Goal: Navigation & Orientation: Find specific page/section

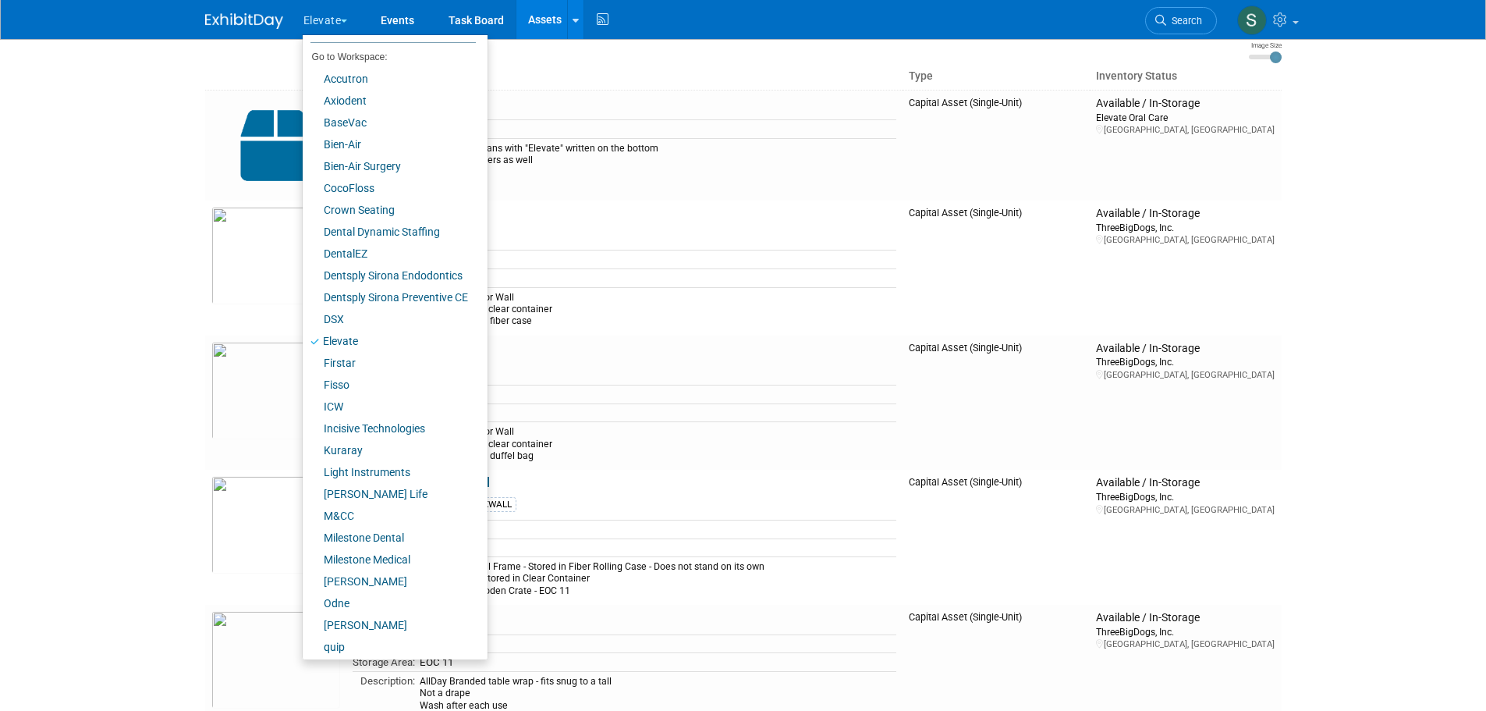
scroll to position [87, 0]
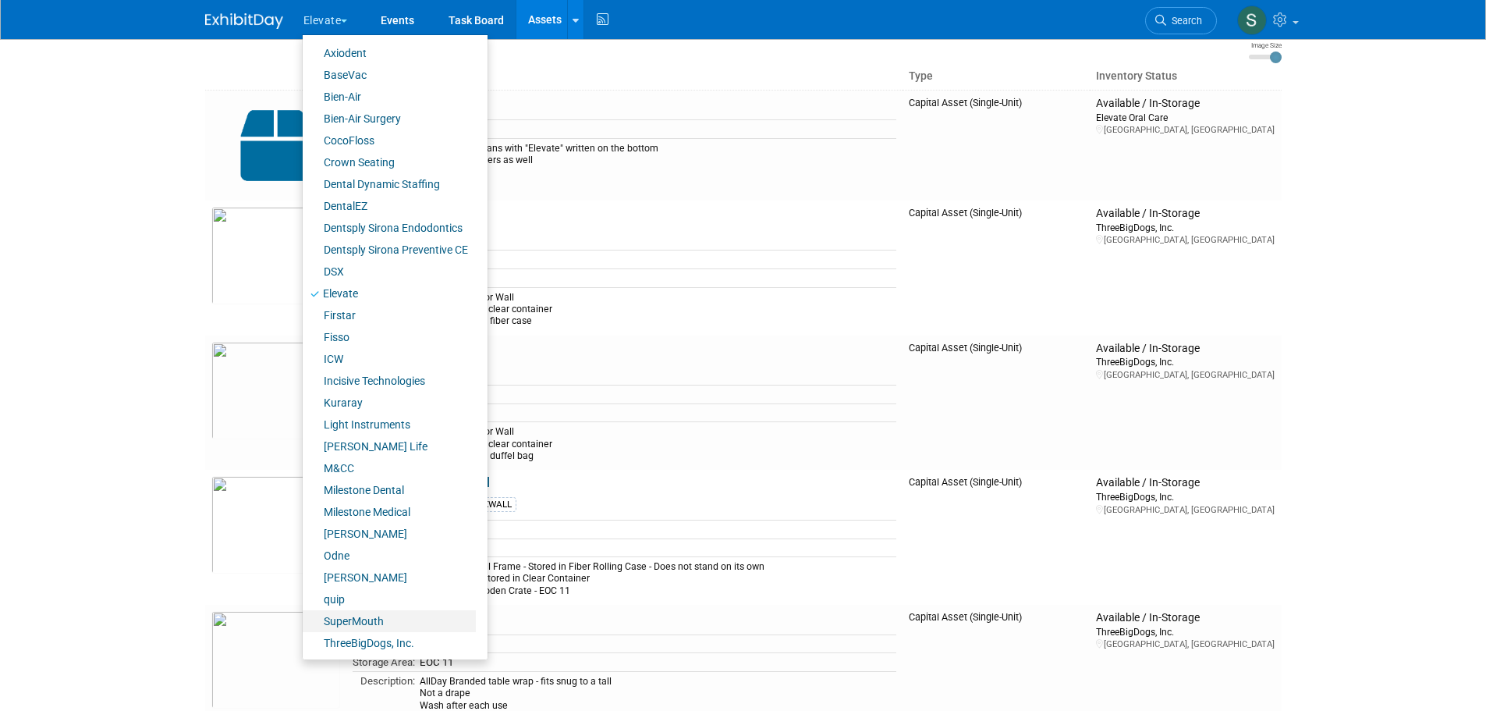
click at [356, 621] on link "SuperMouth" at bounding box center [389, 621] width 173 height 22
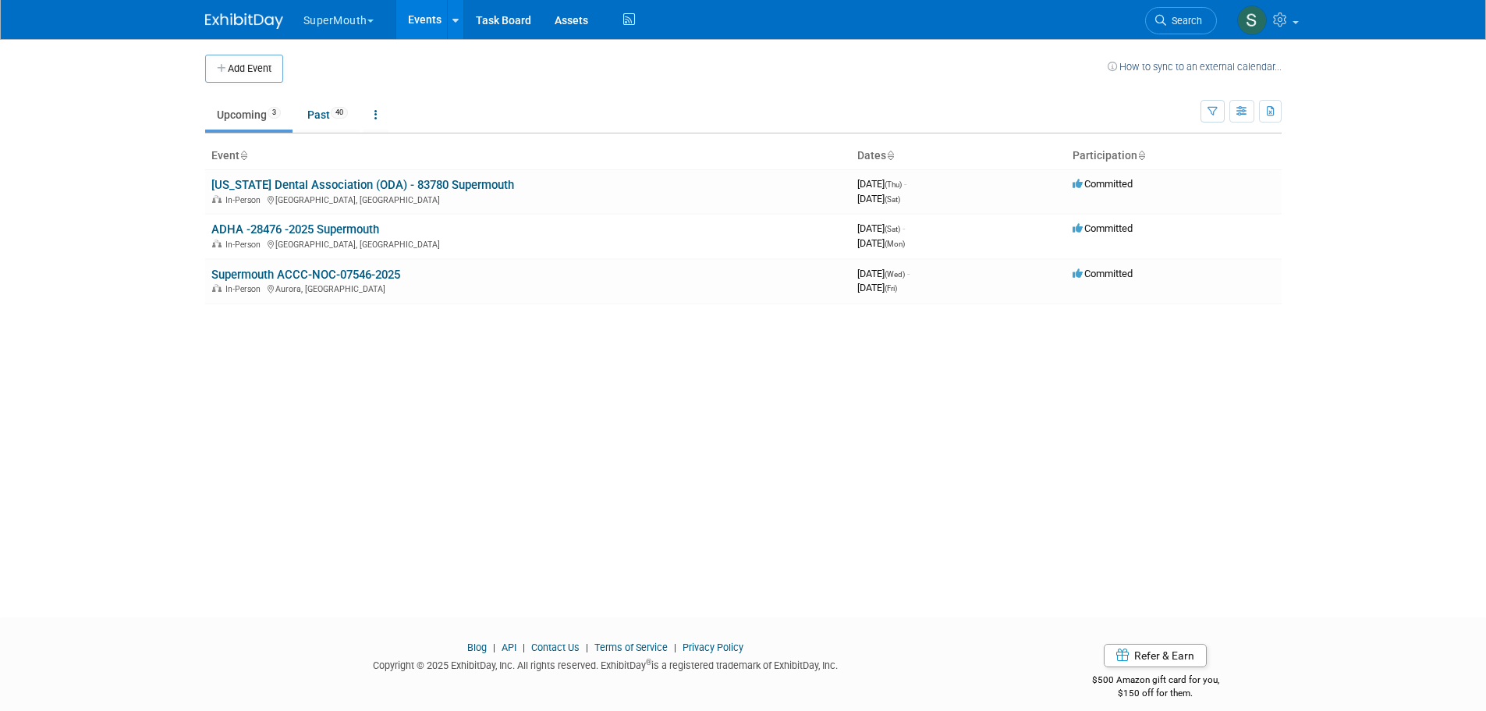
click at [445, 190] on link "[US_STATE] Dental Association (ODA) - 83780 Supermouth" at bounding box center [362, 185] width 303 height 14
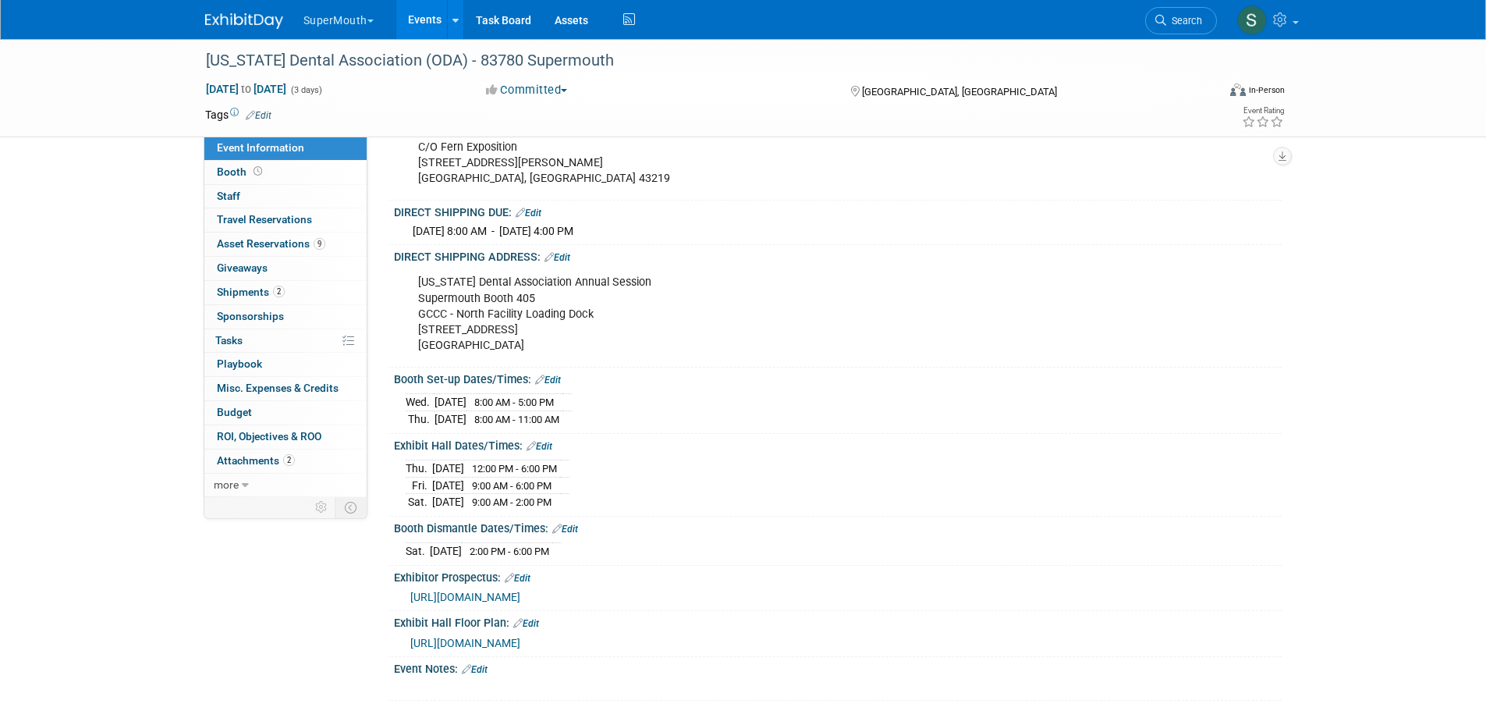
scroll to position [416, 0]
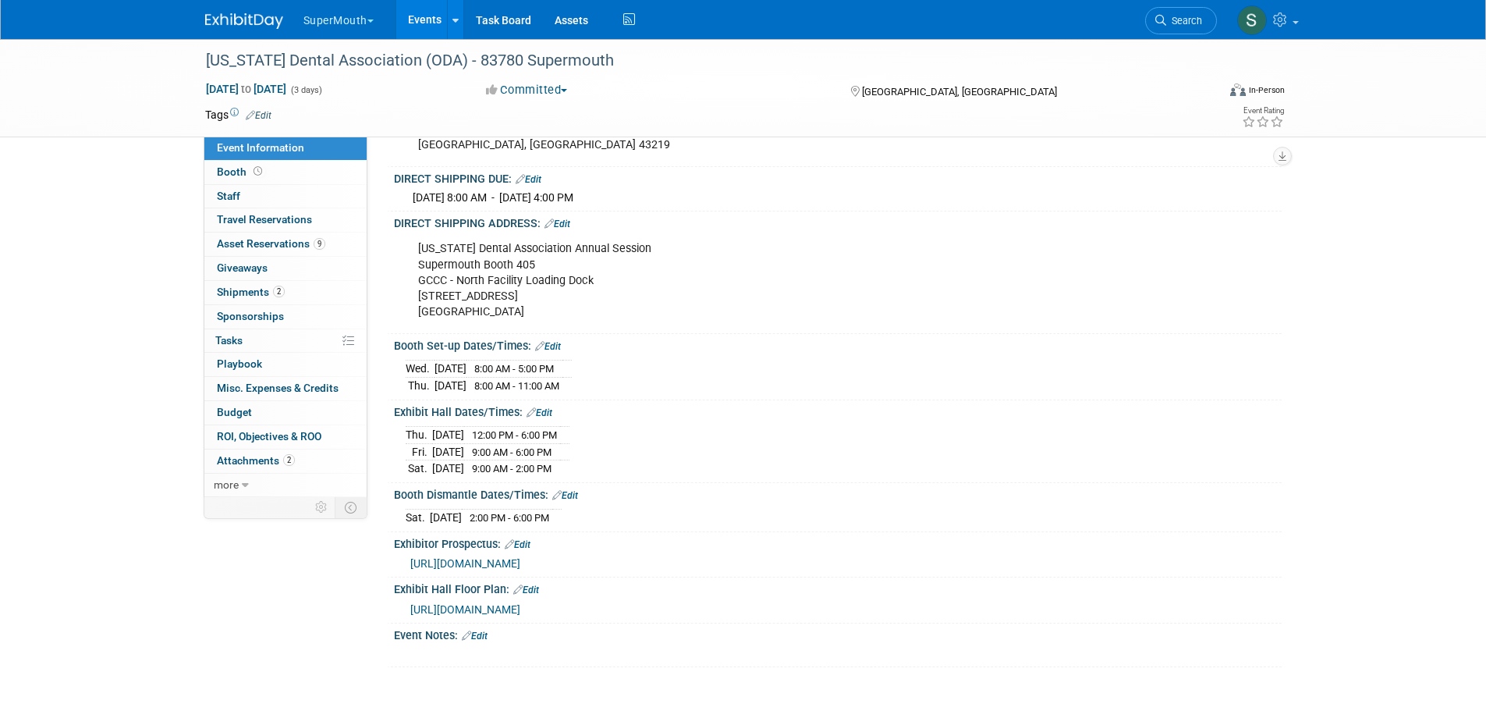
click at [307, 245] on span "Asset Reservations 9" at bounding box center [271, 243] width 108 height 12
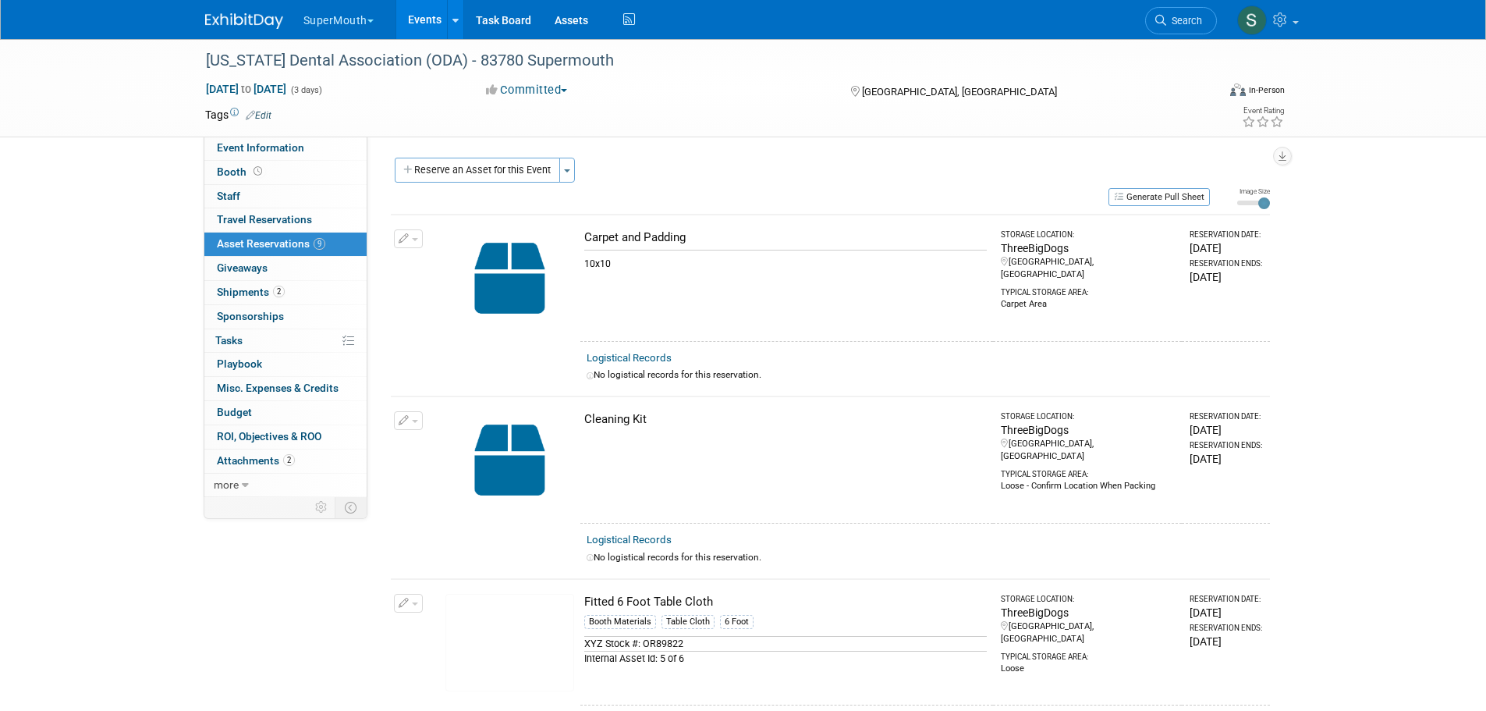
click at [289, 141] on span "Event Information" at bounding box center [260, 147] width 87 height 12
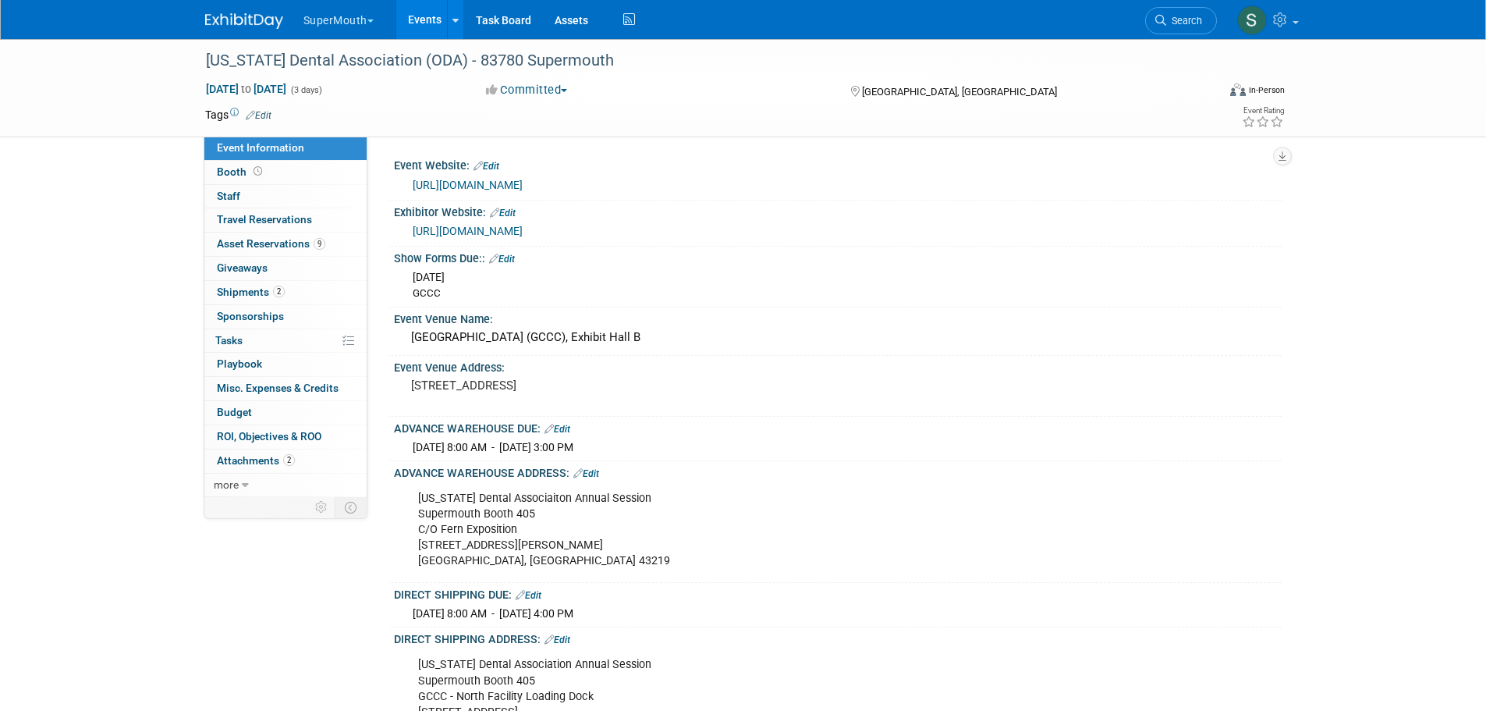
click at [369, 17] on button "SuperMouth" at bounding box center [347, 17] width 91 height 34
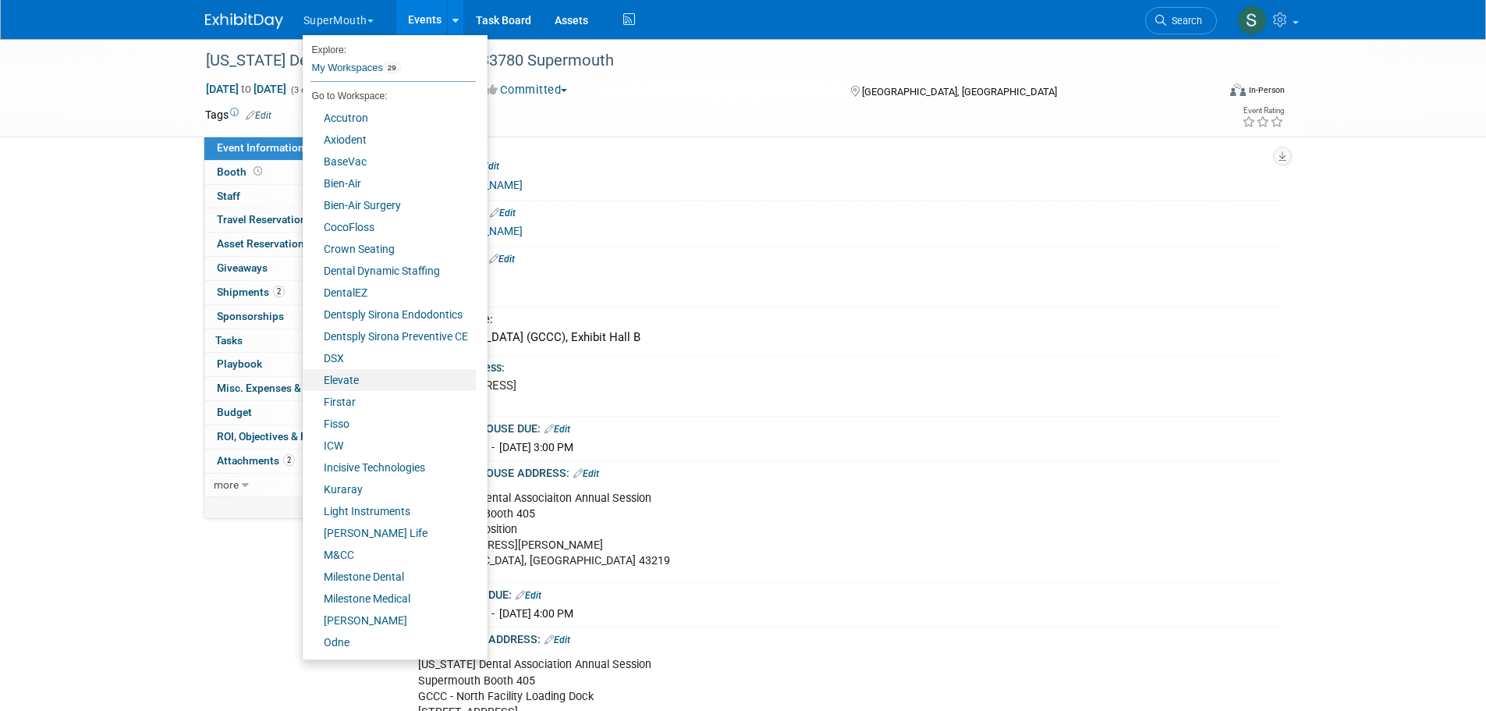
click at [353, 380] on link "Elevate" at bounding box center [389, 380] width 173 height 22
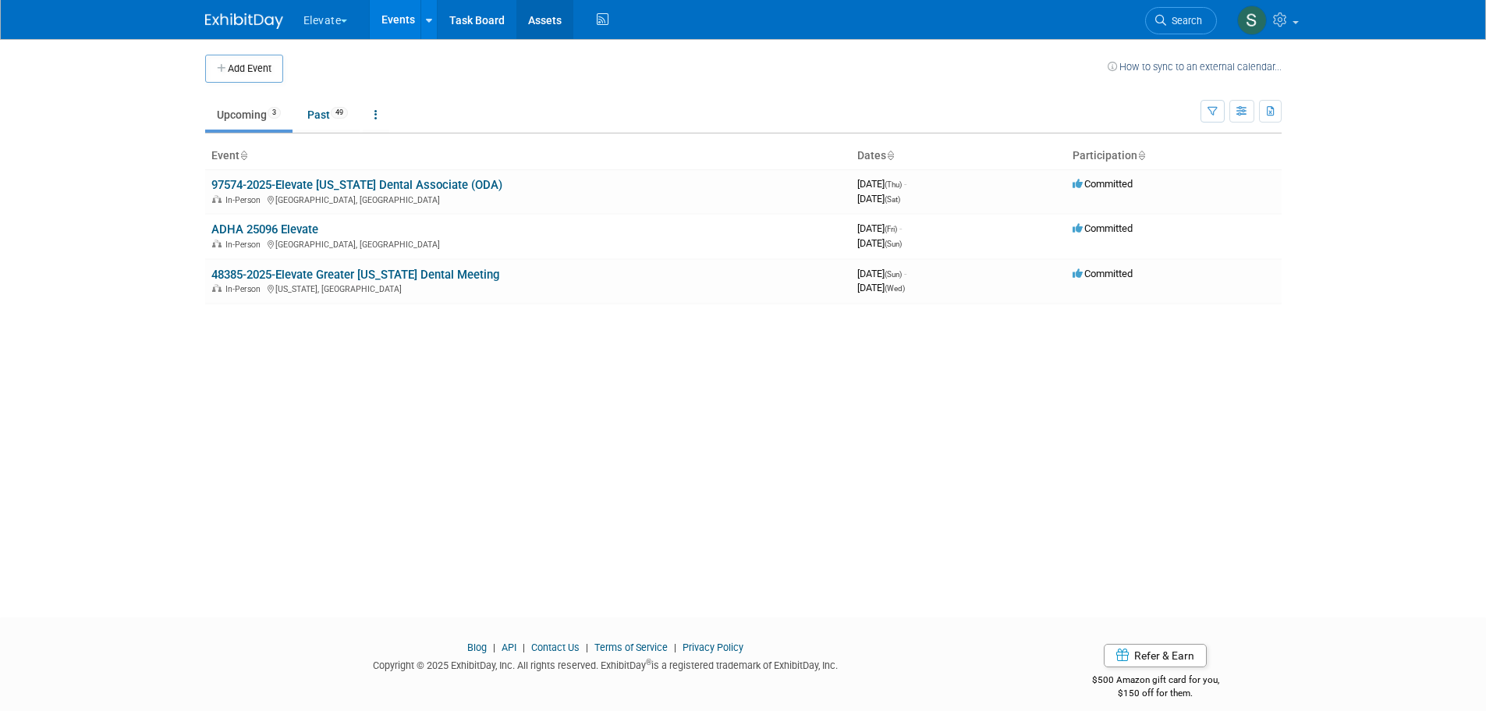
click at [545, 10] on link "Assets" at bounding box center [544, 19] width 57 height 39
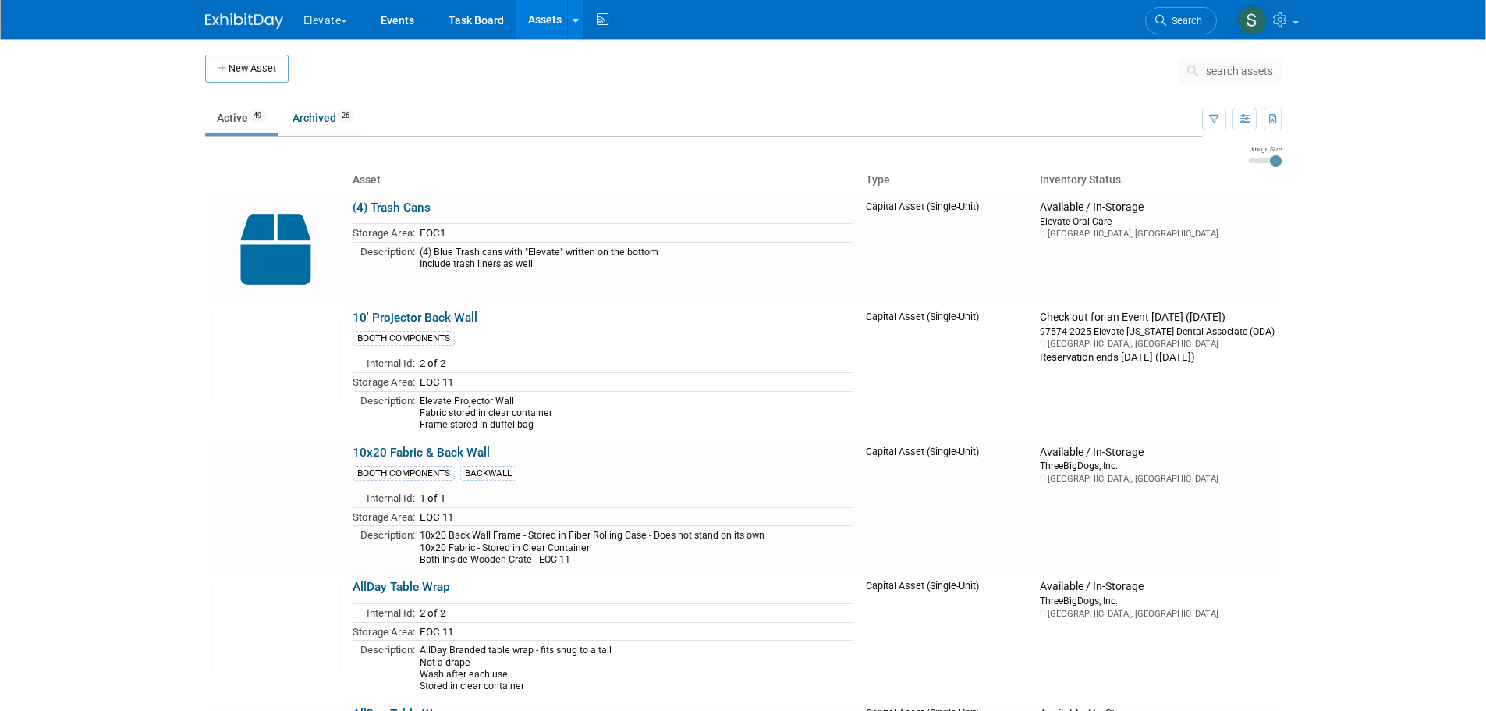
drag, startPoint x: 256, startPoint y: 343, endPoint x: 142, endPoint y: 464, distance: 166.1
click at [142, 464] on body "Elevate Explore: My Workspaces 29 Go to Workspace: Accutron Axiodent BaseVac Bi…" at bounding box center [743, 355] width 1486 height 711
click at [303, 335] on img at bounding box center [275, 359] width 129 height 98
